Goal: Task Accomplishment & Management: Use online tool/utility

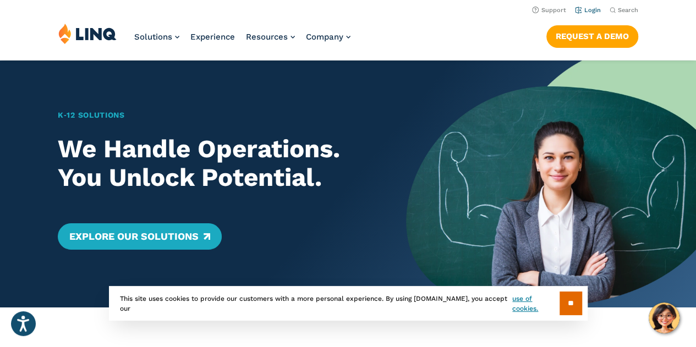
click at [589, 10] on link "Login" at bounding box center [588, 10] width 26 height 7
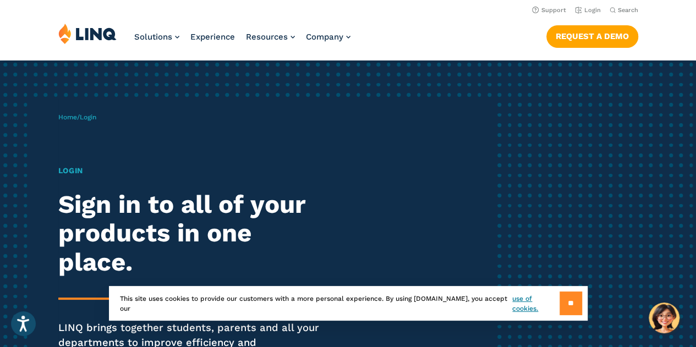
click at [560, 303] on input "**" at bounding box center [571, 304] width 23 height 24
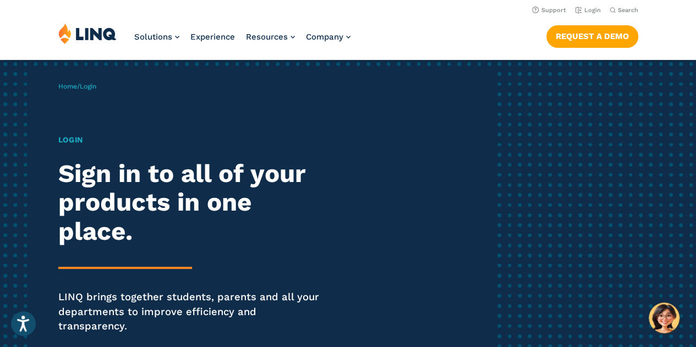
scroll to position [21, 0]
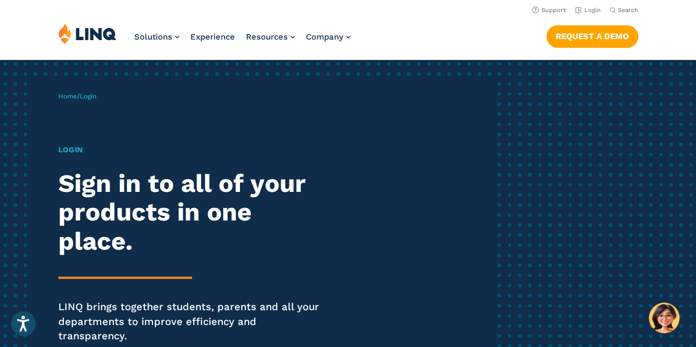
click at [76, 151] on h1 "Login" at bounding box center [192, 150] width 268 height 12
click at [80, 97] on span "Home / Login" at bounding box center [77, 96] width 38 height 8
click at [570, 106] on div "Home / Login Login Sign in to all of your products in one place. LINQ brings to…" at bounding box center [348, 233] width 696 height 386
click at [594, 9] on link "Login" at bounding box center [588, 10] width 26 height 7
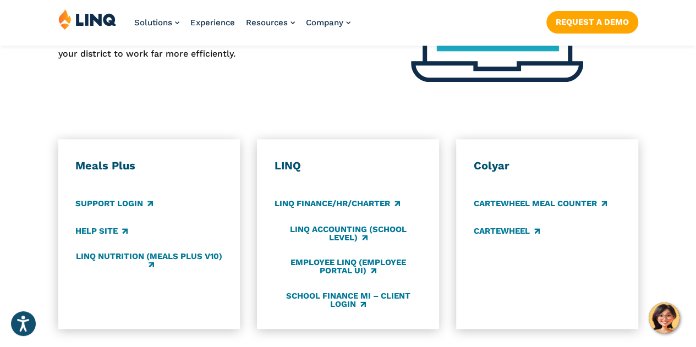
scroll to position [550, 0]
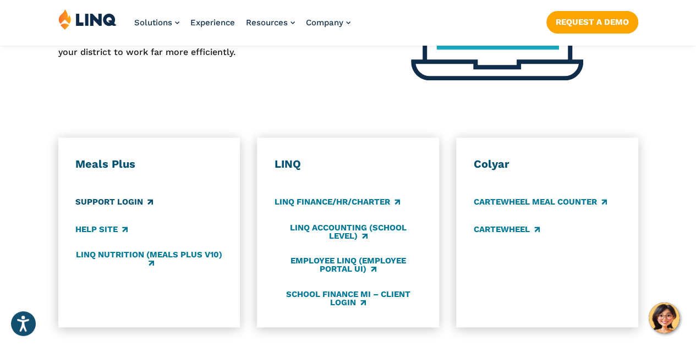
click at [119, 196] on link "Support Login" at bounding box center [114, 202] width 78 height 12
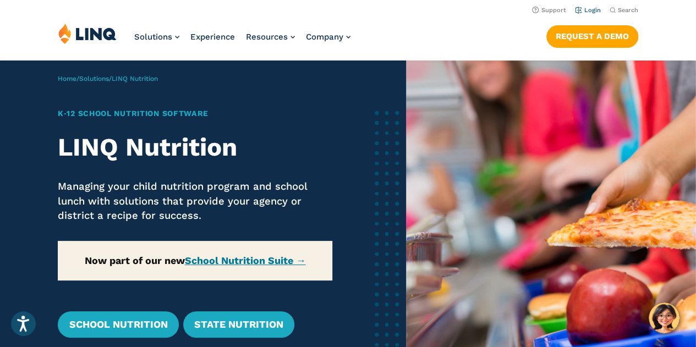
click at [588, 7] on link "Login" at bounding box center [588, 10] width 26 height 7
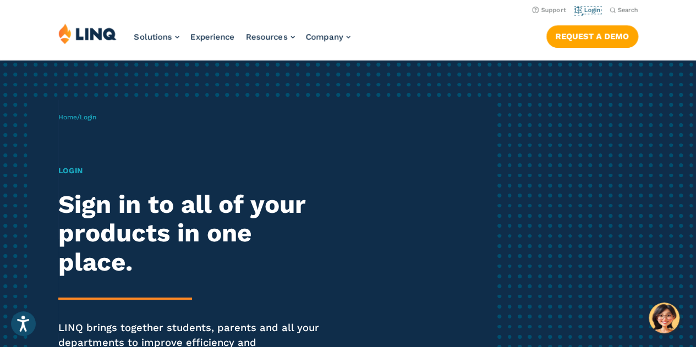
click at [588, 7] on link "Login" at bounding box center [588, 10] width 26 height 7
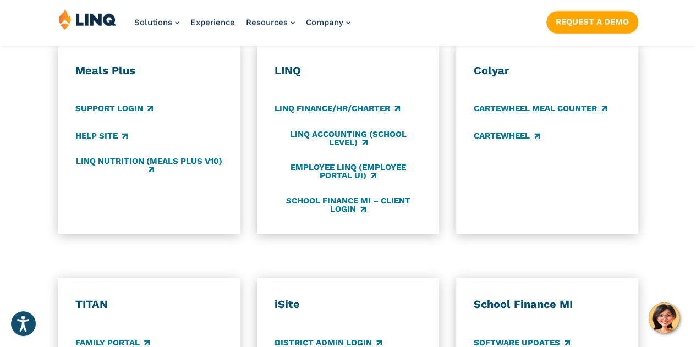
scroll to position [648, 0]
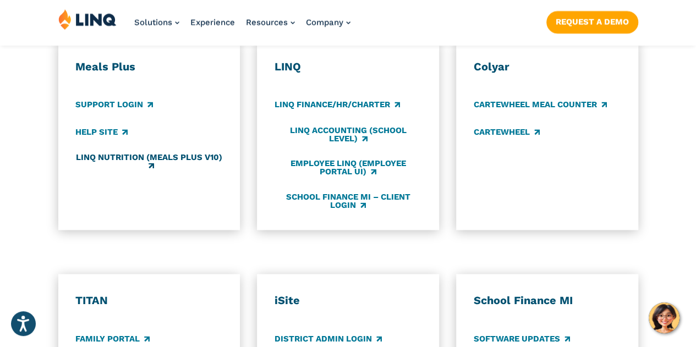
click at [181, 153] on link "LINQ Nutrition (Meals Plus v10)" at bounding box center [148, 162] width 147 height 18
click at [92, 153] on link "LINQ Nutrition (Meals Plus v10)" at bounding box center [148, 162] width 147 height 18
click at [336, 159] on link "Employee LINQ (Employee Portal UI)" at bounding box center [348, 168] width 147 height 18
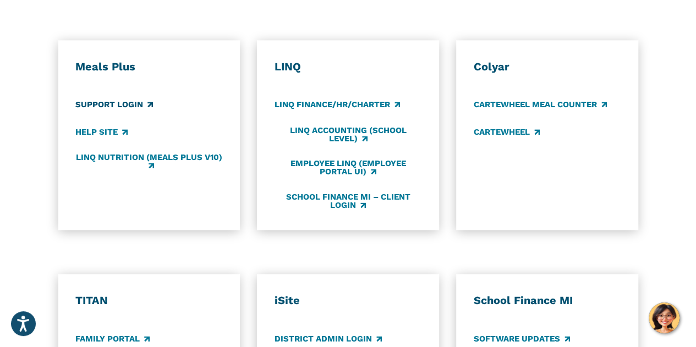
click at [110, 99] on link "Support Login" at bounding box center [114, 105] width 78 height 12
click at [103, 153] on link "LINQ Nutrition (Meals Plus v10)" at bounding box center [148, 162] width 147 height 18
click at [270, 244] on div "Application Login Which application would you like to sign in to? LINQ connects…" at bounding box center [348, 189] width 696 height 675
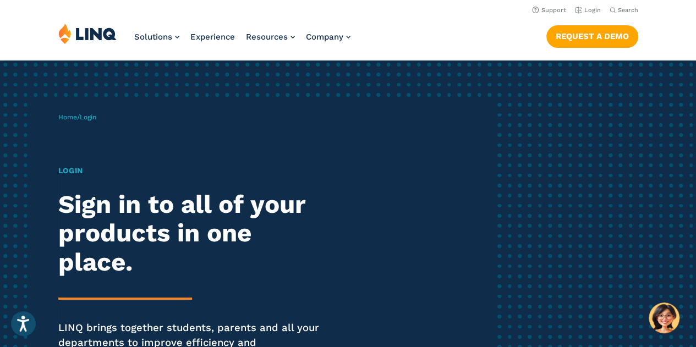
click at [92, 33] on img at bounding box center [87, 33] width 58 height 21
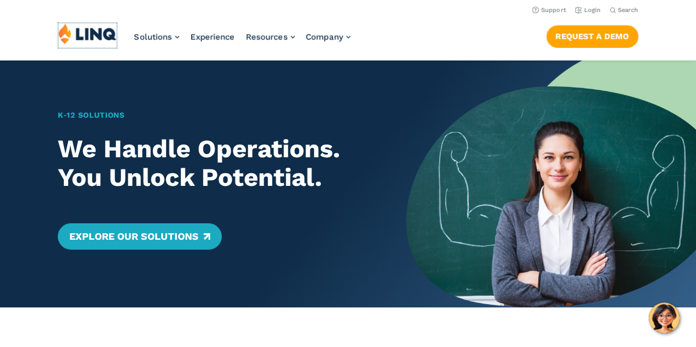
click at [92, 33] on img at bounding box center [87, 33] width 58 height 21
click at [591, 9] on link "Login" at bounding box center [588, 10] width 26 height 7
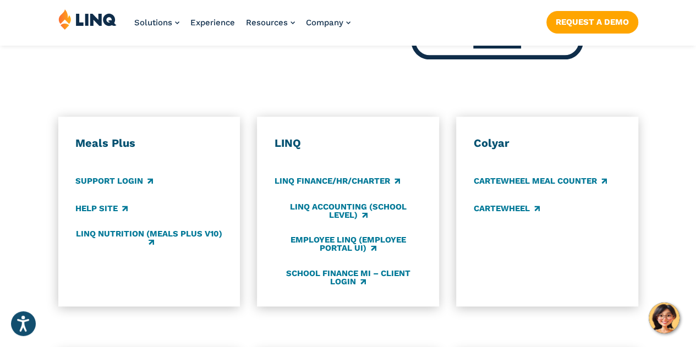
scroll to position [572, 0]
